Goal: Task Accomplishment & Management: Use online tool/utility

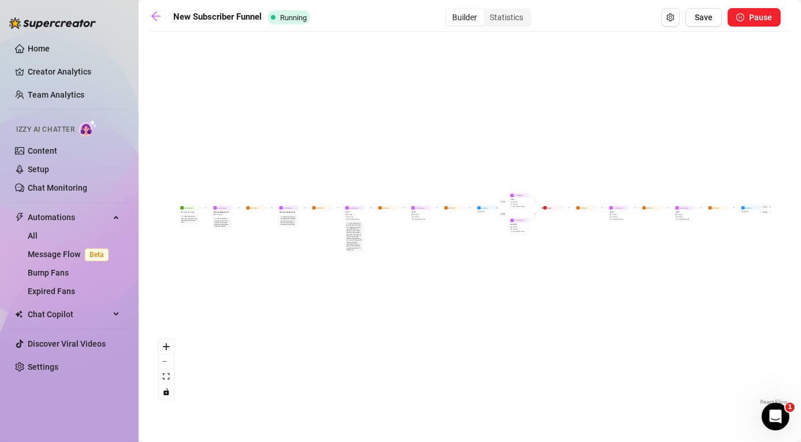
click at [370, 109] on div "If True If False Condition Spent above $ 35 If False If True Wait for 1d Send M…" at bounding box center [469, 223] width 639 height 370
click at [398, 99] on div "If True If False Condition Spent above $ 35 If False If True Wait for 1d Send M…" at bounding box center [469, 223] width 639 height 370
